Goal: Register for event/course

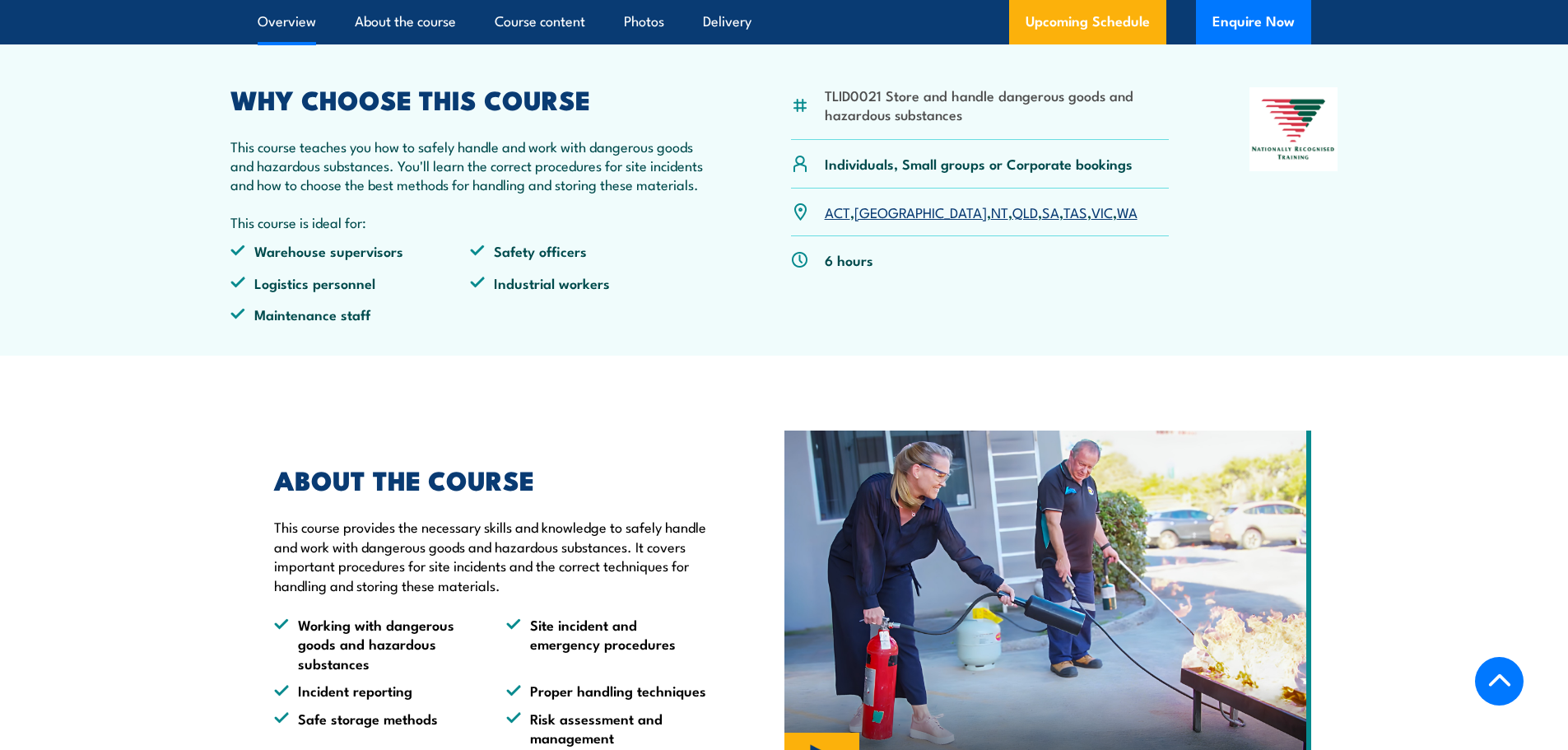
scroll to position [658, 0]
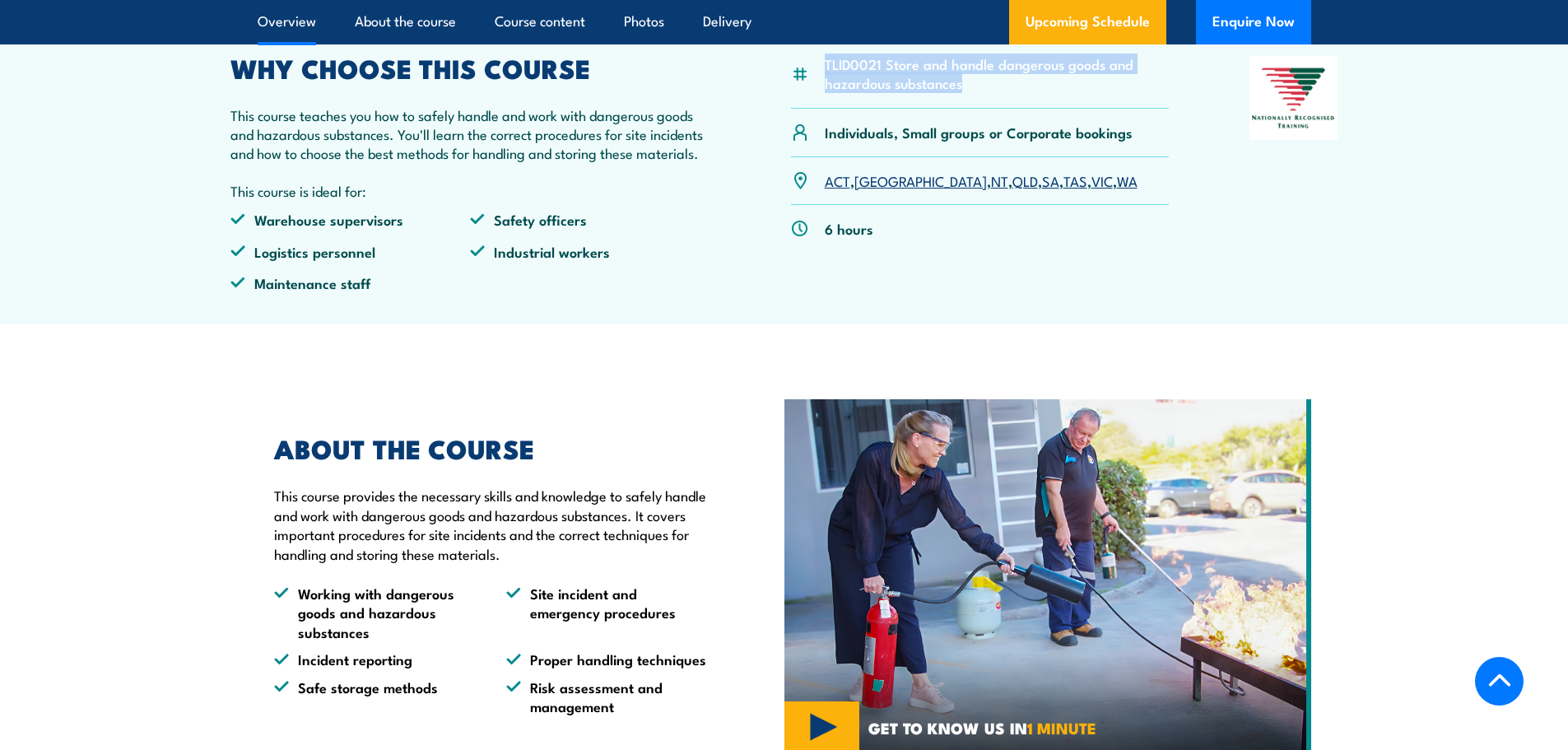
drag, startPoint x: 940, startPoint y: 120, endPoint x: 809, endPoint y: 112, distance: 131.2
click at [809, 110] on div "TLID0021 Store and handle dangerous goods and hazardous substances" at bounding box center [981, 83] width 378 height 54
click at [803, 84] on img at bounding box center [800, 74] width 18 height 18
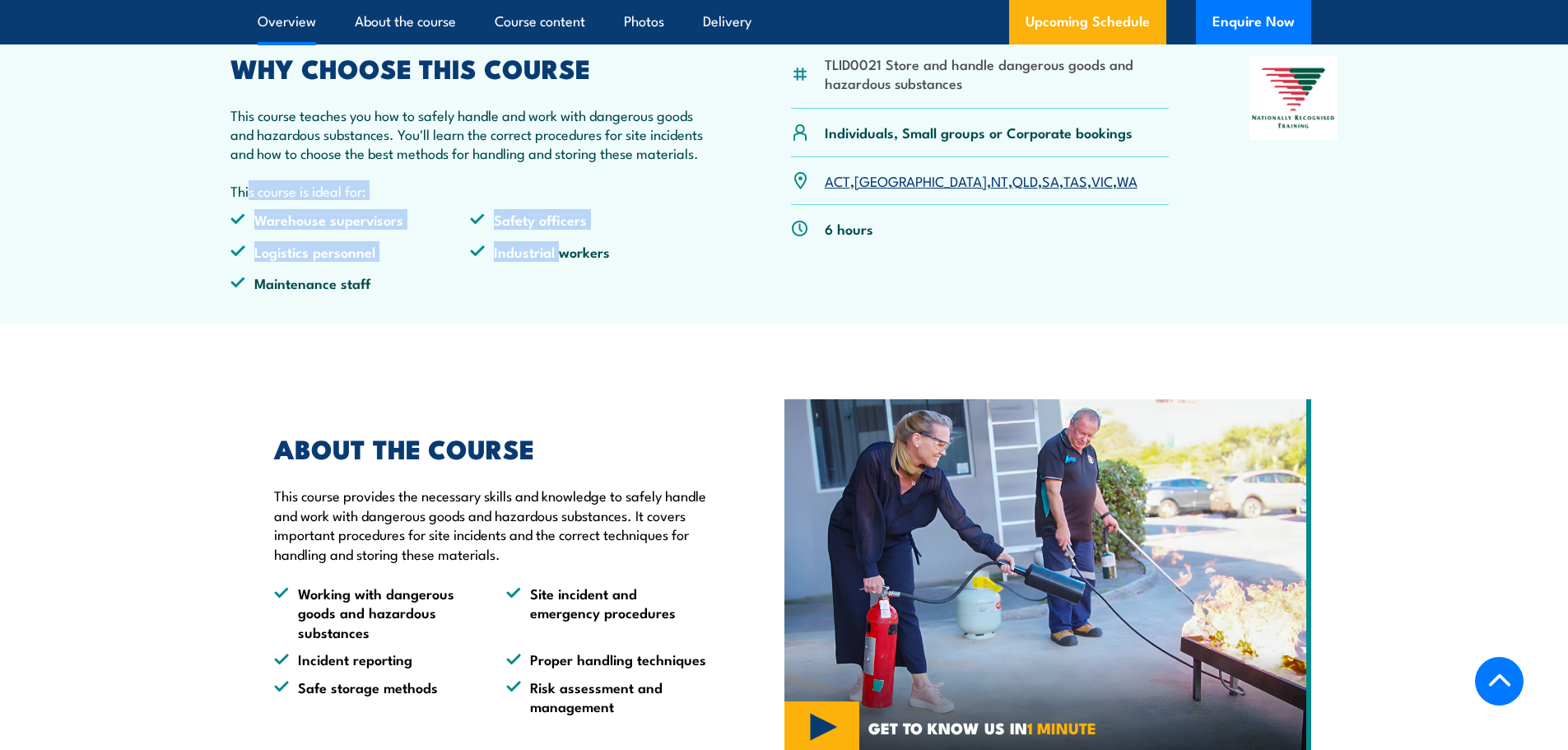
drag, startPoint x: 558, startPoint y: 352, endPoint x: 117, endPoint y: 247, distance: 453.3
click at [242, 238] on article "TLID0021 Store and handle dangerous goods and hazardous substances Individuals,…" at bounding box center [784, 158] width 1152 height 334
click at [115, 248] on section "TLID0021 Store and handle dangerous goods and hazardous substances Individuals,…" at bounding box center [784, 158] width 1568 height 334
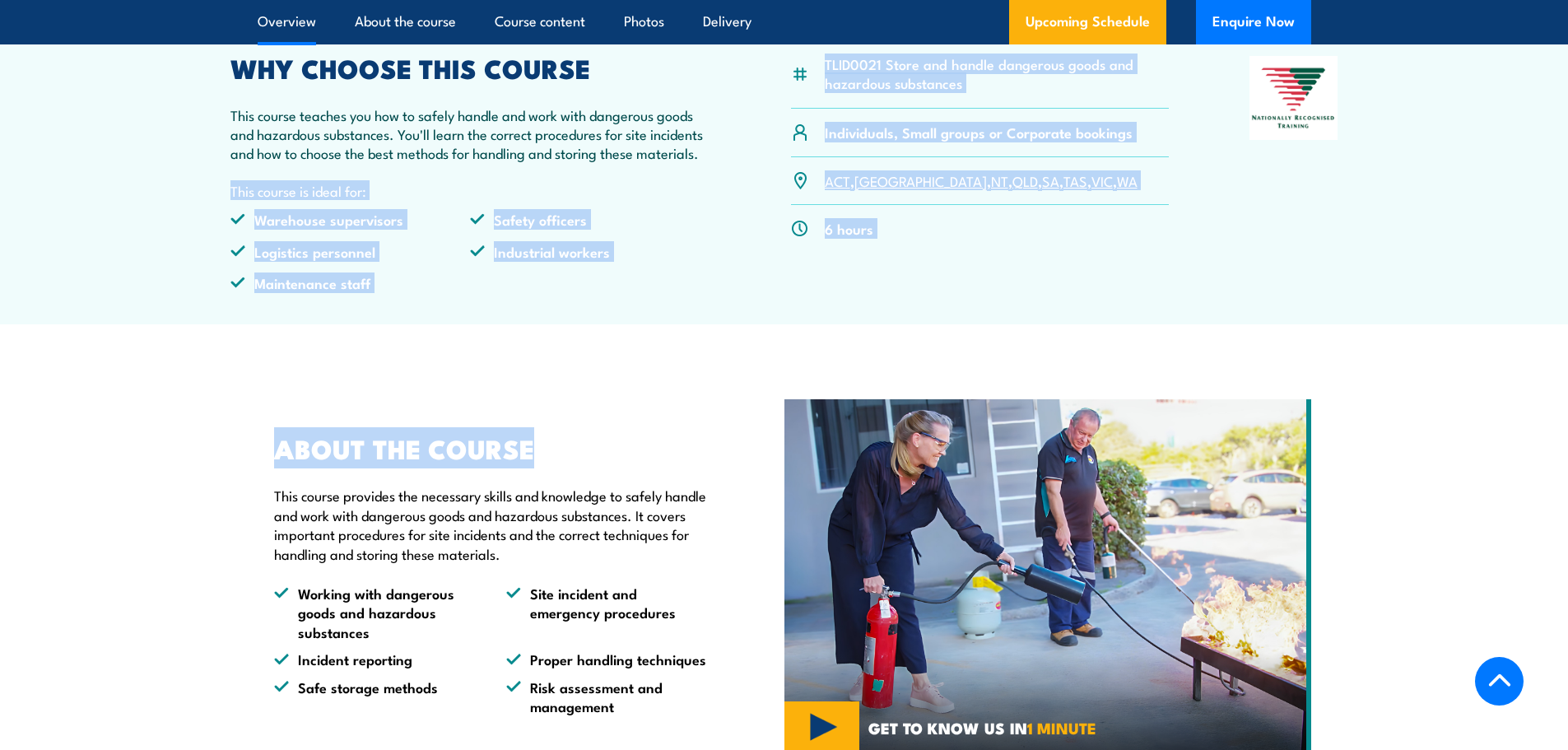
drag, startPoint x: 664, startPoint y: 393, endPoint x: 130, endPoint y: 232, distance: 557.7
click at [130, 232] on section "TLID0021 Store and handle dangerous goods and hazardous substances Individuals,…" at bounding box center [784, 158] width 1568 height 334
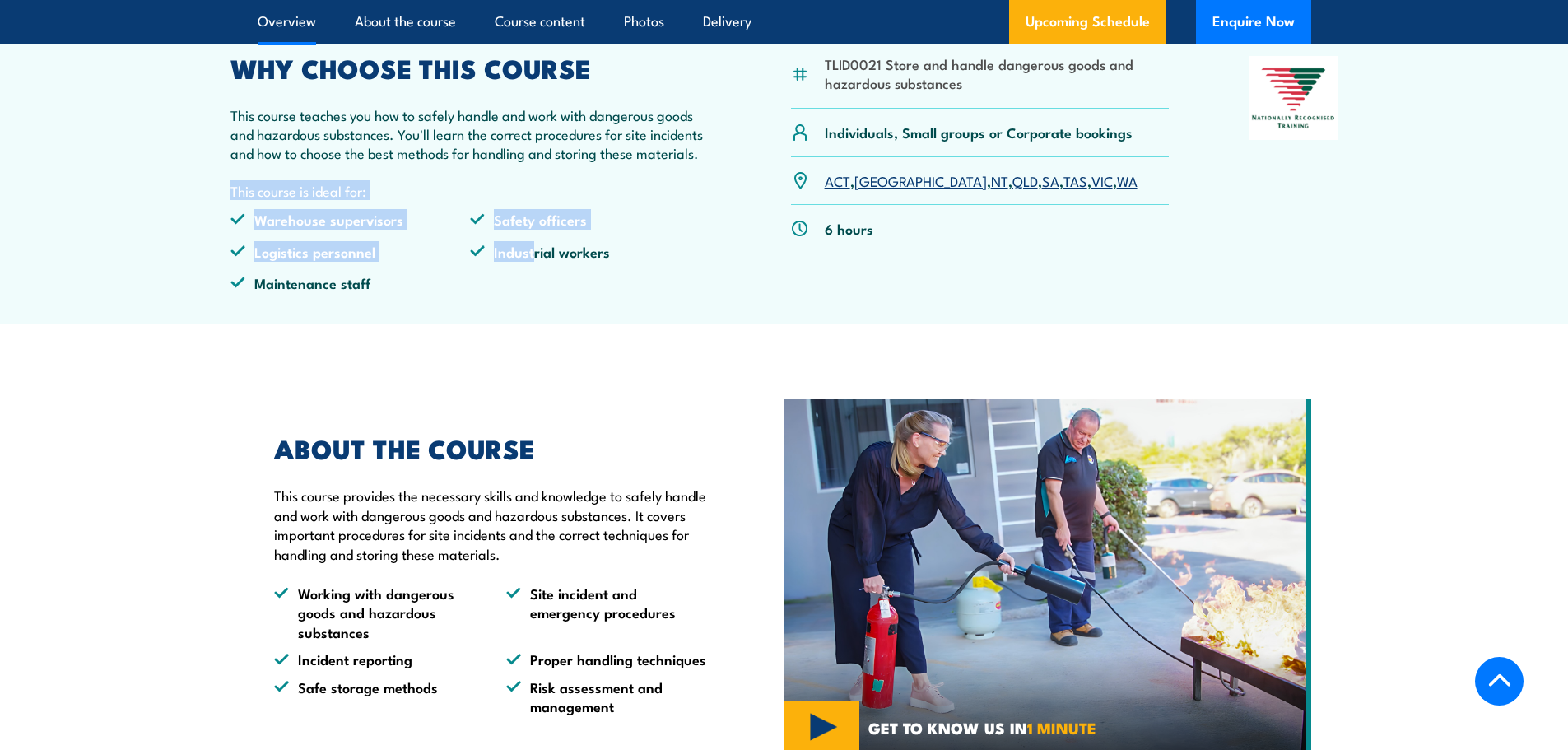
drag, startPoint x: 541, startPoint y: 354, endPoint x: 112, endPoint y: 215, distance: 451.0
click at [112, 215] on section "TLID0021 Store and handle dangerous goods and hazardous substances Individuals,…" at bounding box center [784, 158] width 1568 height 334
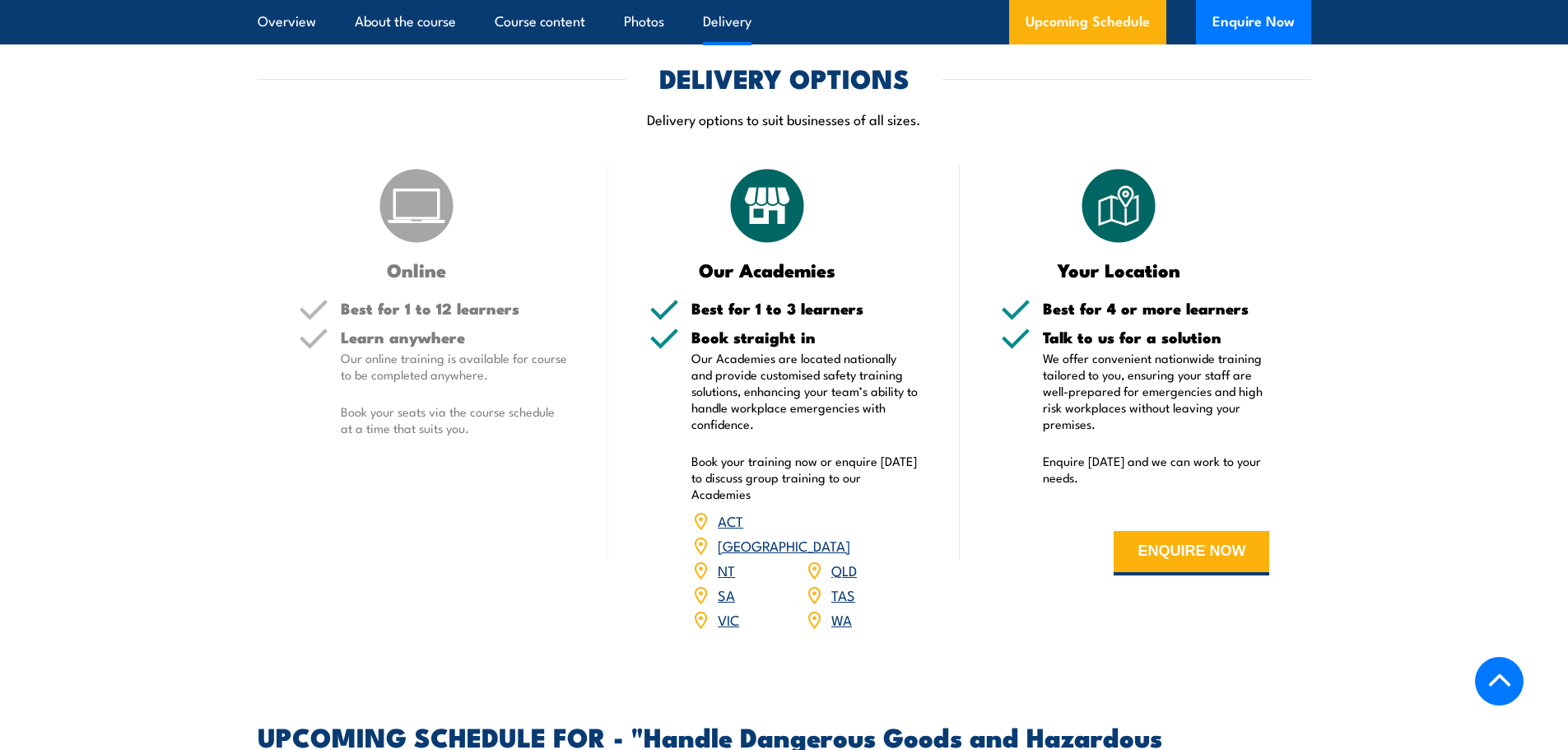
scroll to position [2037, 0]
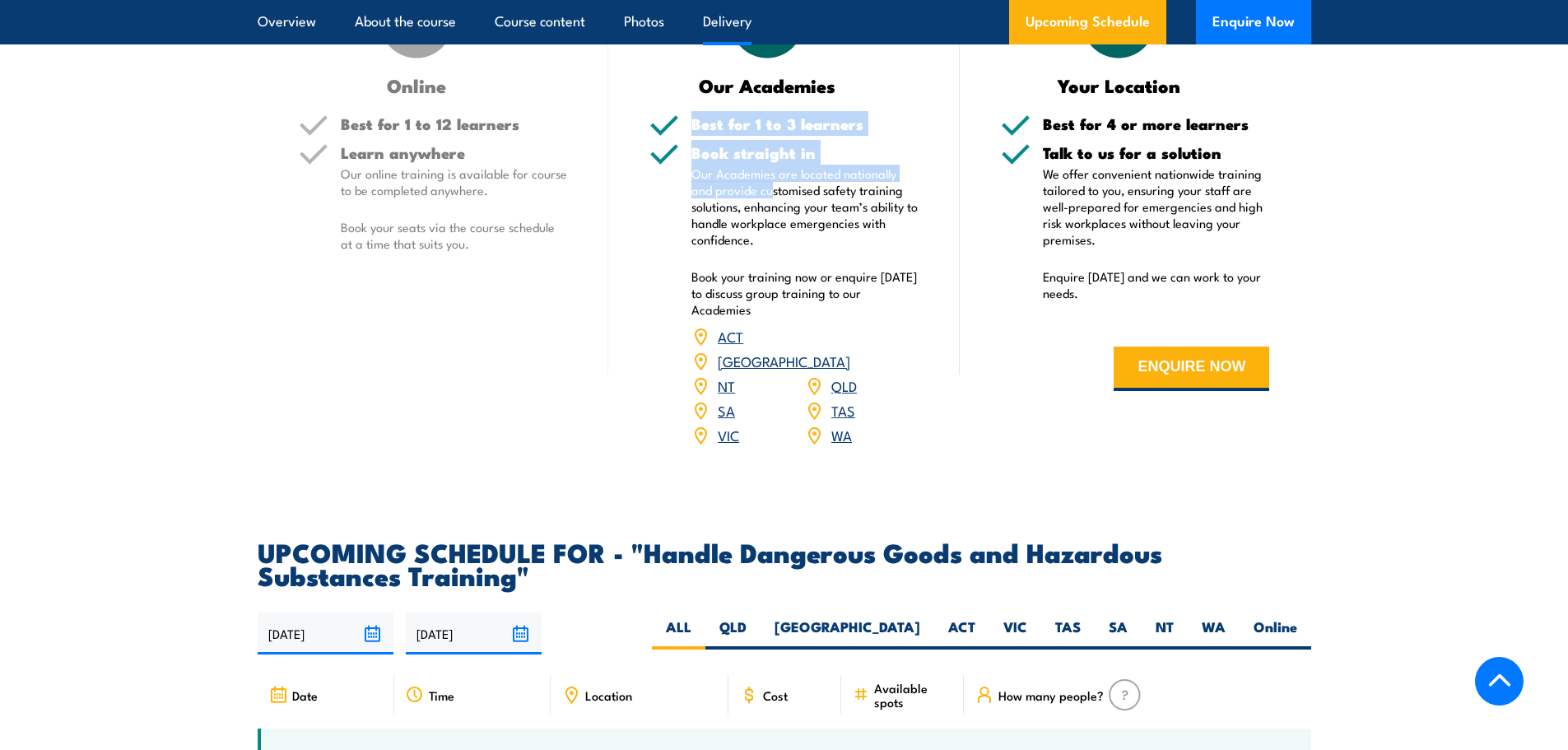
drag, startPoint x: 677, startPoint y: 164, endPoint x: 745, endPoint y: 229, distance: 94.1
click at [745, 229] on div "Best for 1 to 3 learners Book straight in Our Academies are located nationally …" at bounding box center [784, 292] width 270 height 353
click at [745, 229] on p "Our Academies are located nationally and provide customised safety training sol…" at bounding box center [804, 207] width 227 height 82
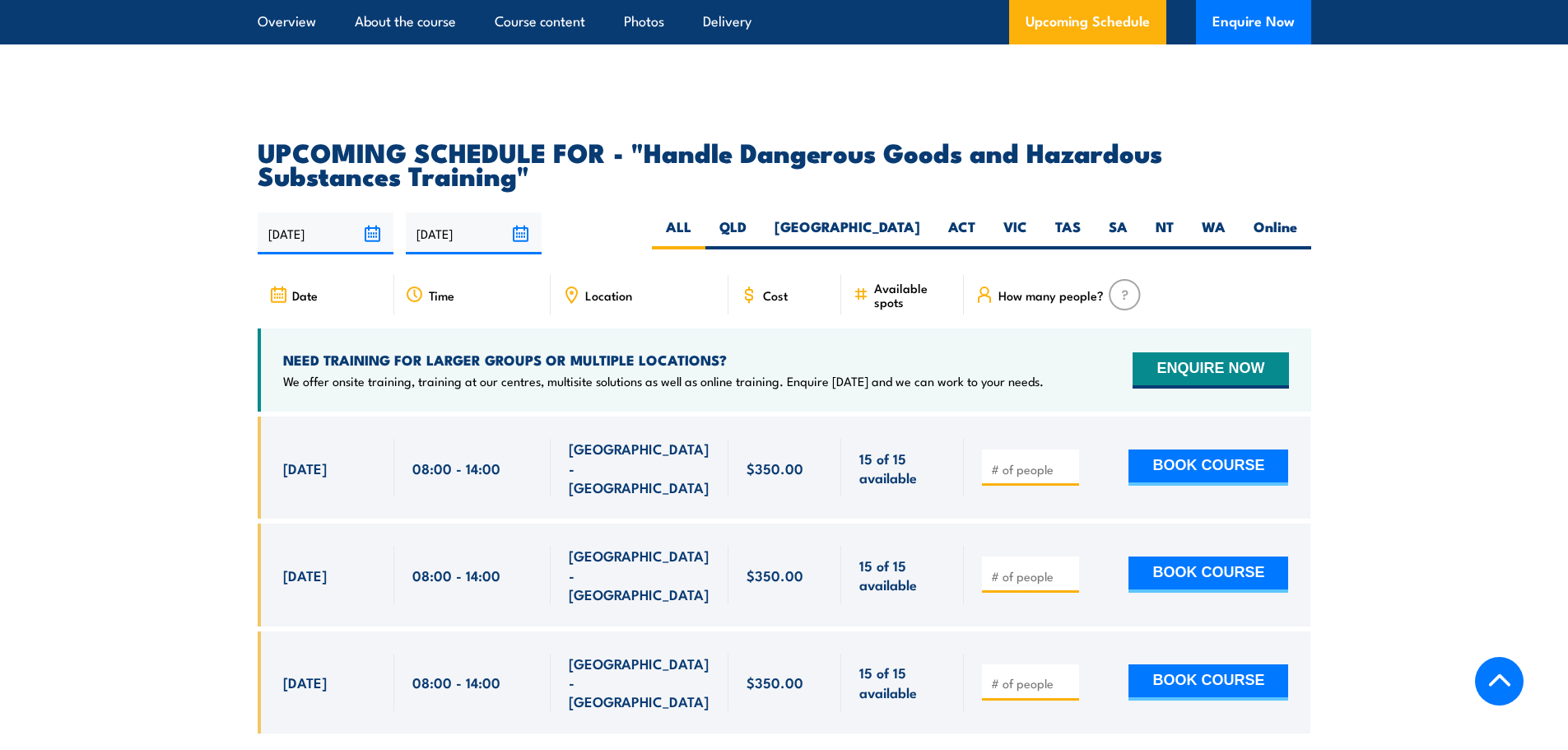
scroll to position [2450, 0]
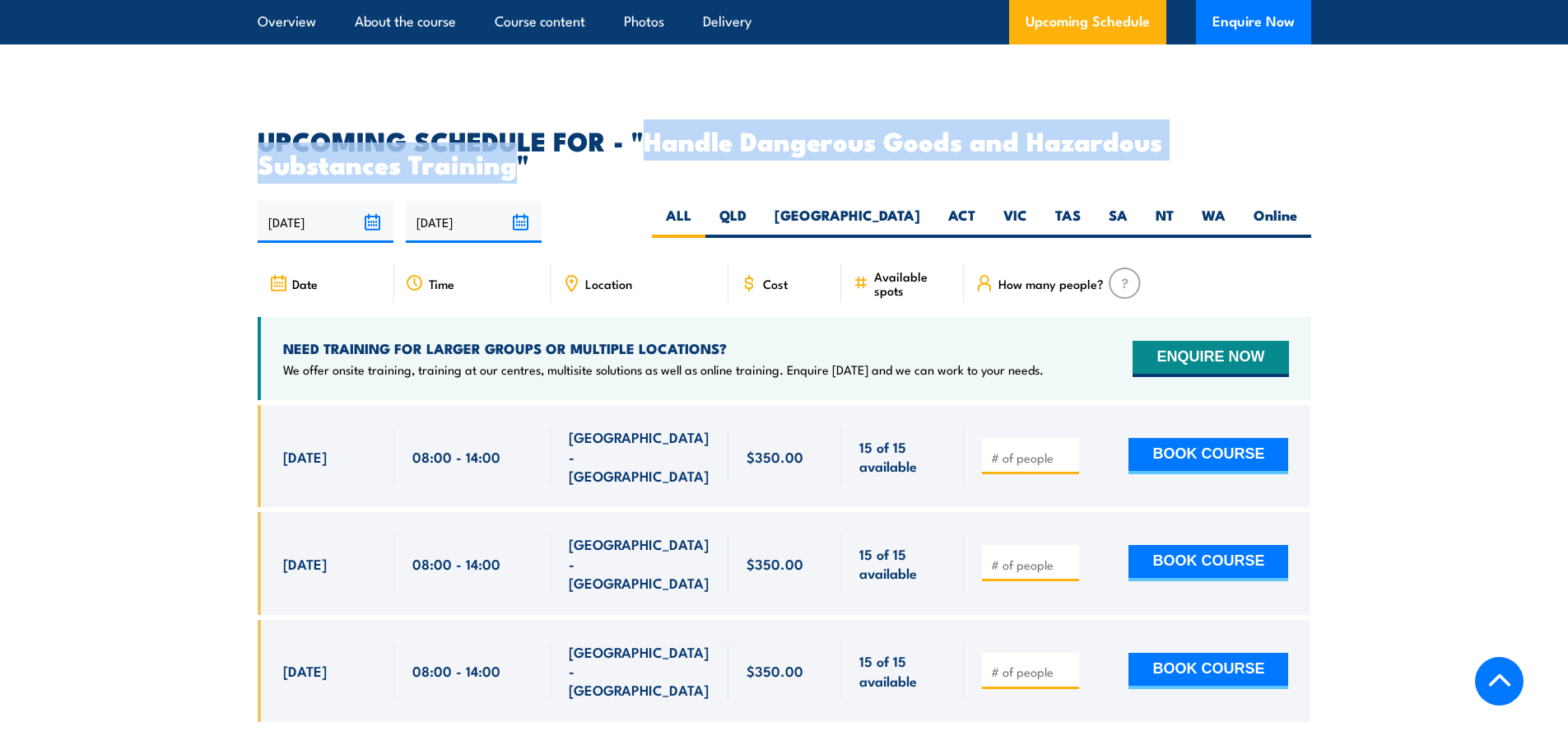
drag, startPoint x: 650, startPoint y: 156, endPoint x: 508, endPoint y: 179, distance: 143.9
click at [508, 175] on h2 "UPCOMING SCHEDULE FOR - "Handle Dangerous Goods and Hazardous Substances Traini…" at bounding box center [784, 151] width 1054 height 46
